Goal: Information Seeking & Learning: Learn about a topic

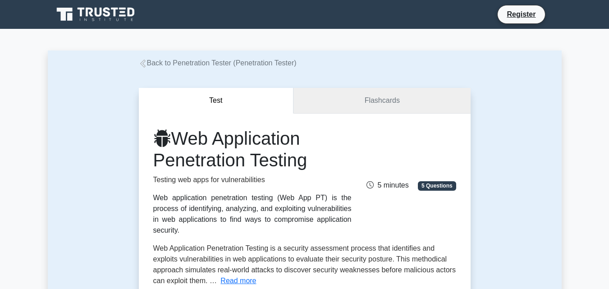
click at [384, 101] on link "Flashcards" at bounding box center [381, 101] width 177 height 26
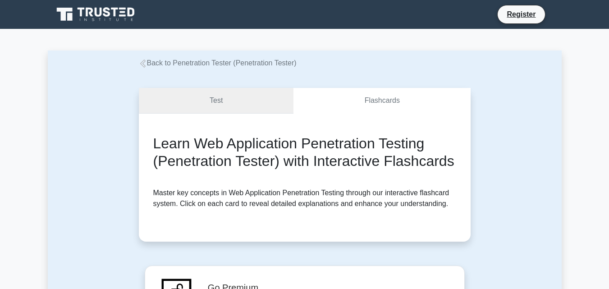
click at [233, 103] on link "Test" at bounding box center [216, 101] width 155 height 26
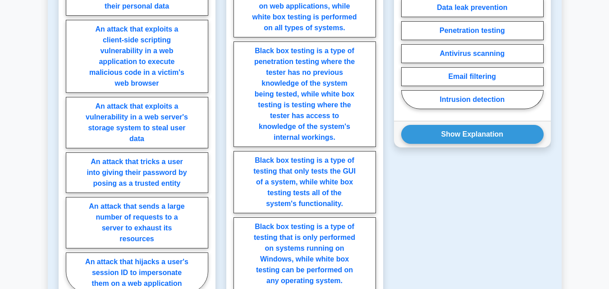
scroll to position [589, 0]
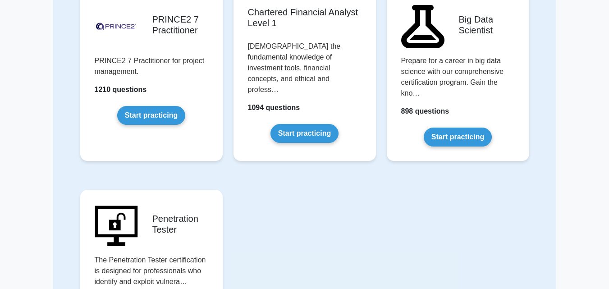
scroll to position [1868, 0]
